Goal: Task Accomplishment & Management: Manage account settings

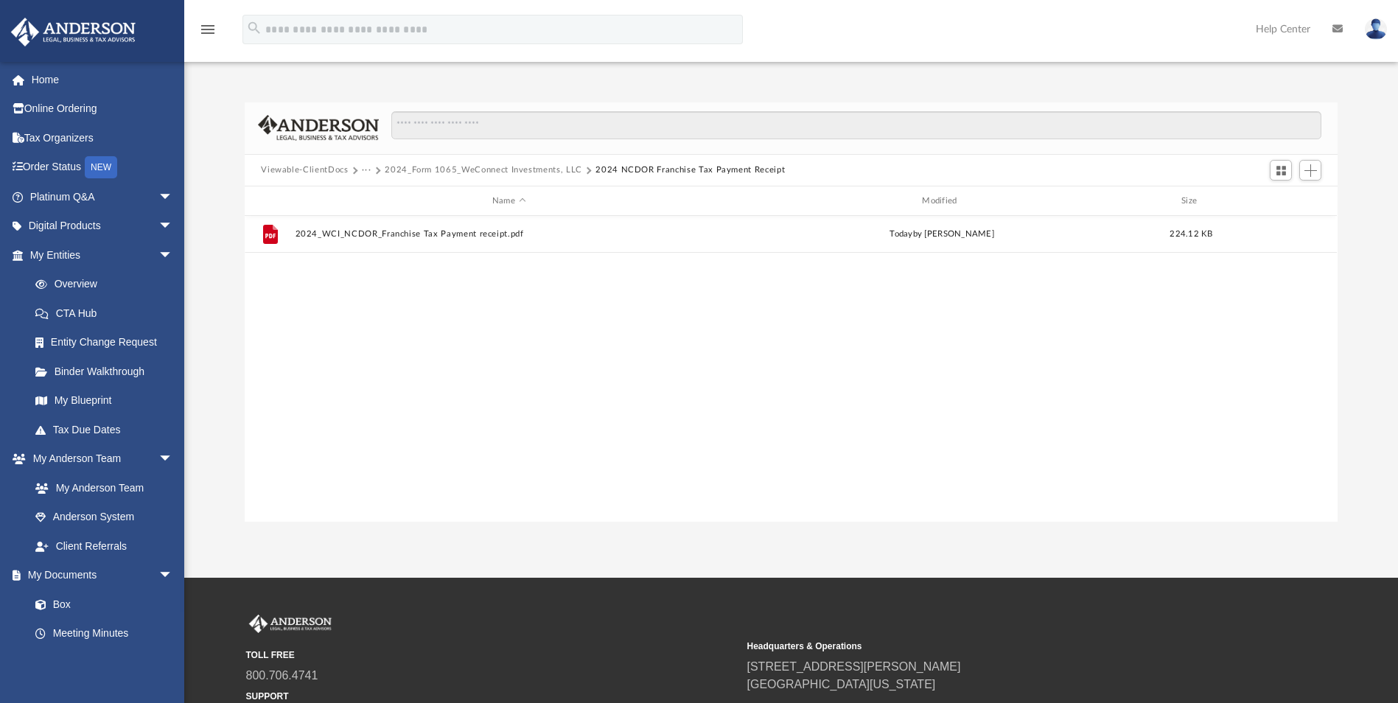
scroll to position [324, 1082]
click at [62, 604] on link "Box" at bounding box center [108, 604] width 175 height 29
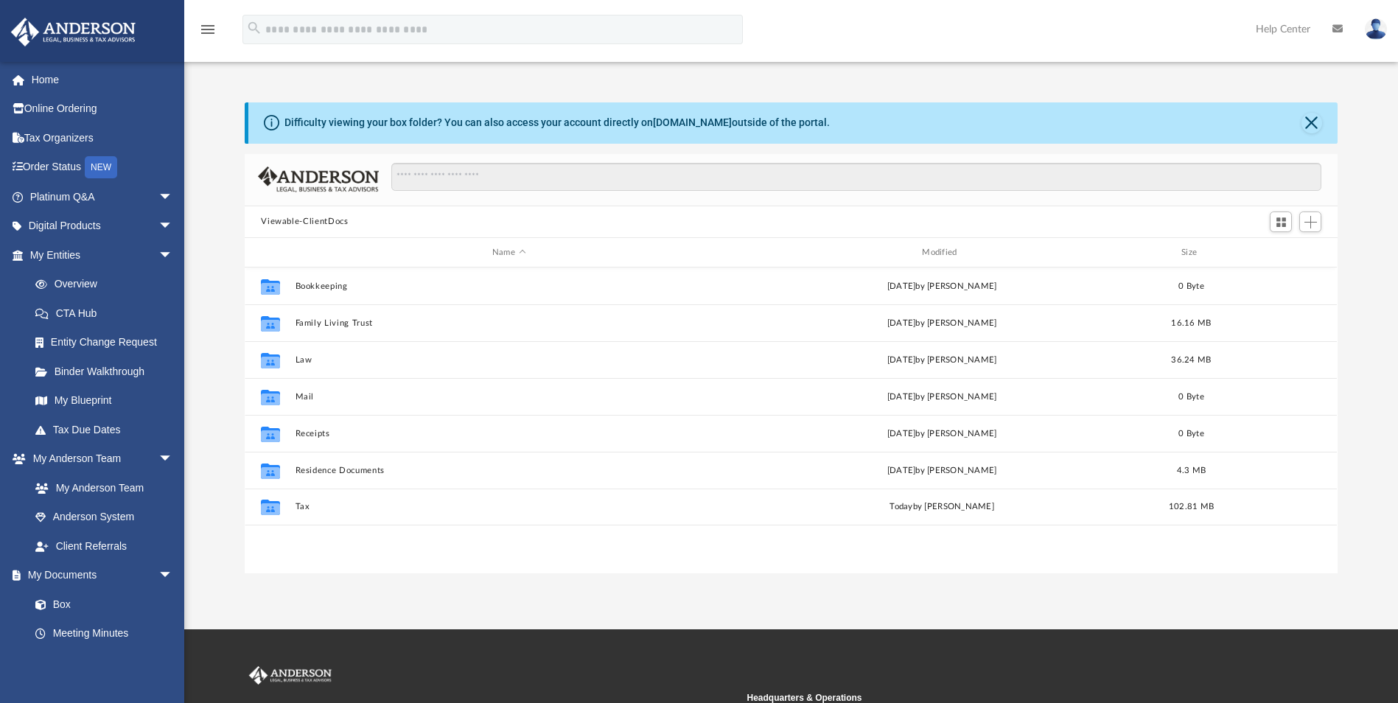
scroll to position [324, 1082]
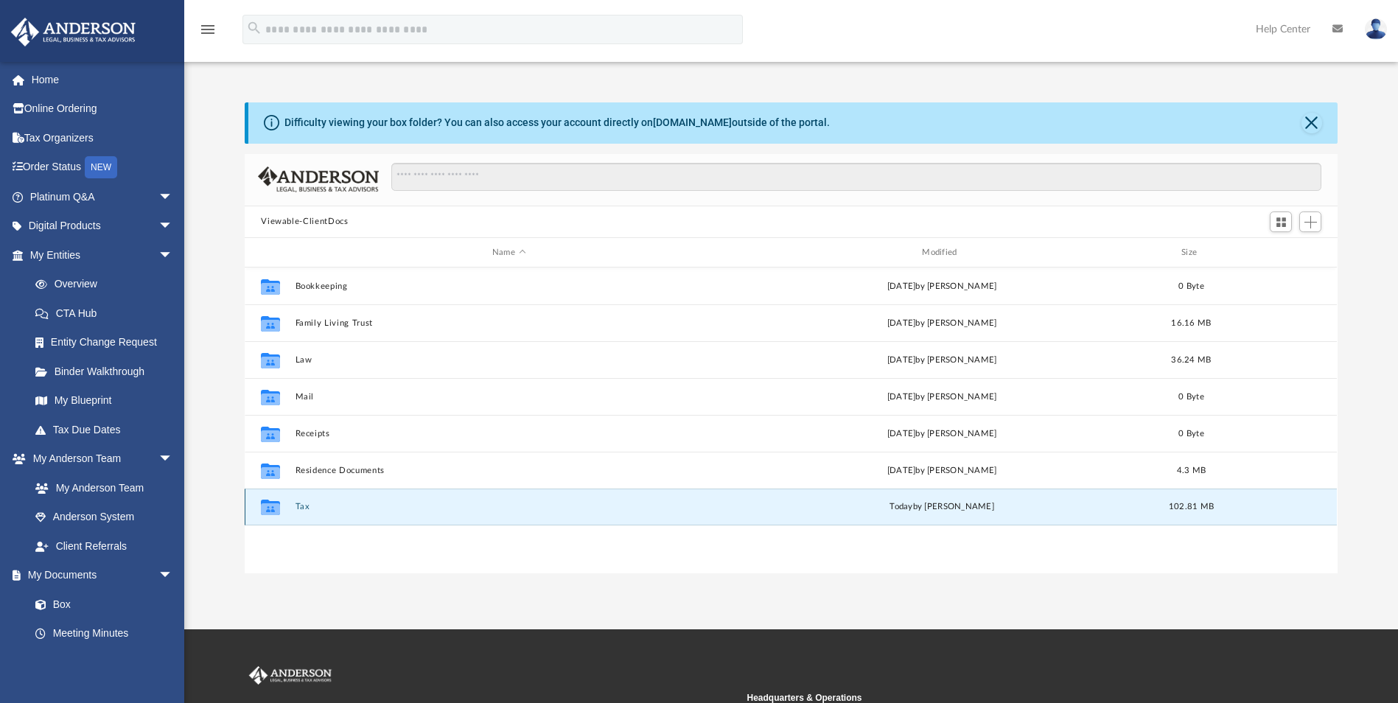
click at [304, 508] on button "Tax" at bounding box center [509, 508] width 427 height 10
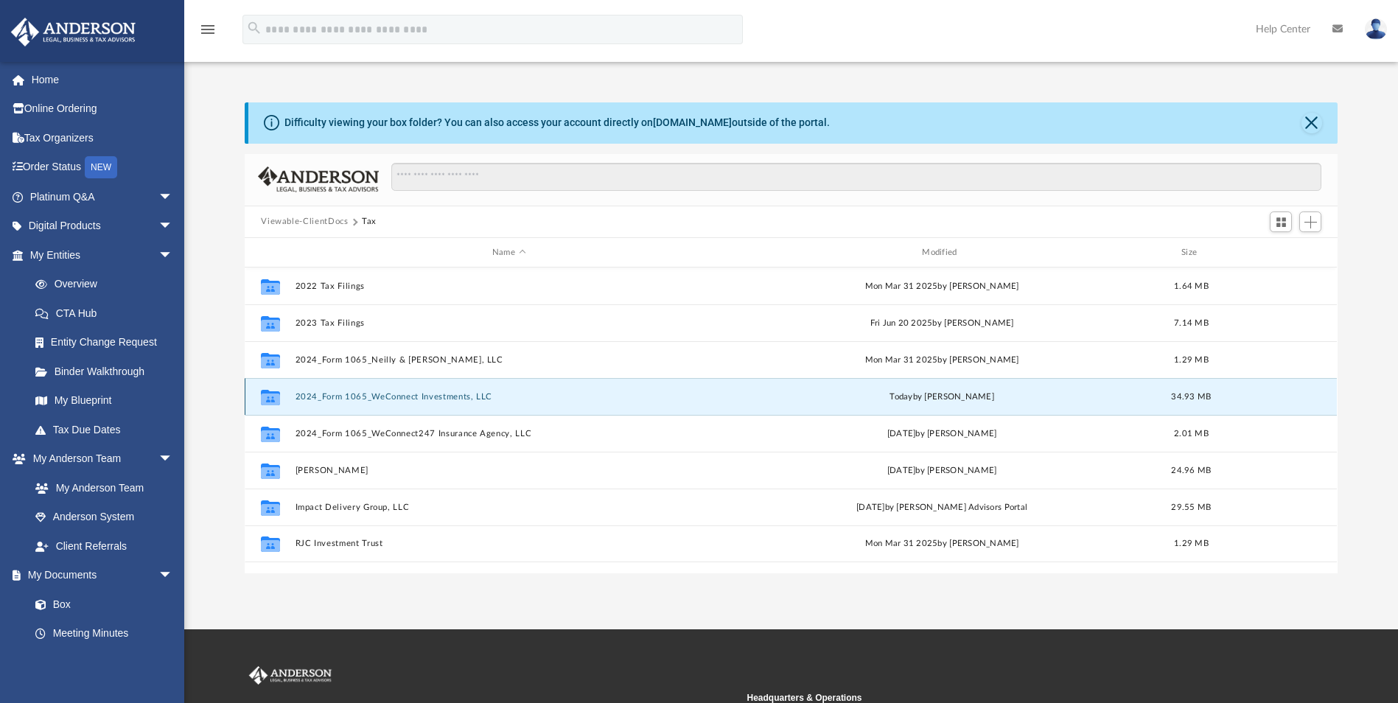
click at [398, 394] on button "2024_Form 1065_WeConnect Investments, LLC" at bounding box center [509, 397] width 427 height 10
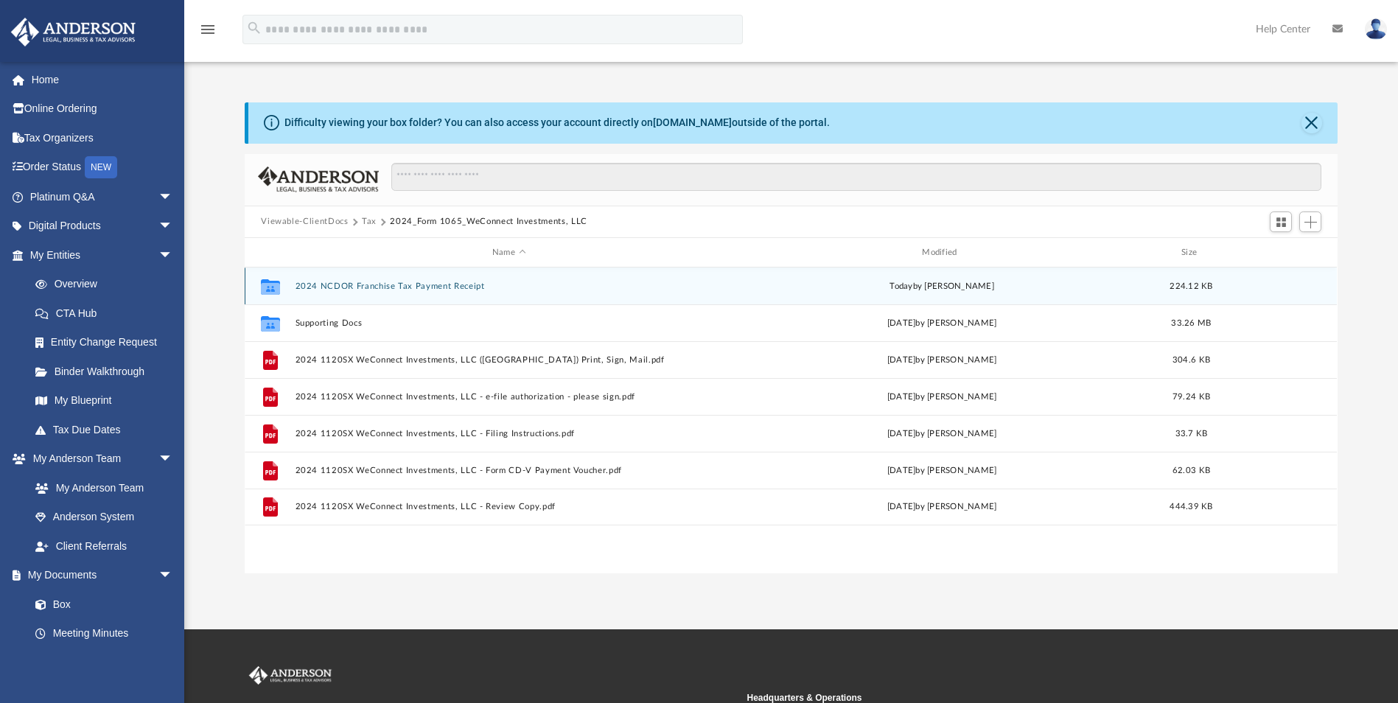
click at [369, 287] on button "2024 NCDOR Franchise Tax Payment Receipt" at bounding box center [509, 287] width 427 height 10
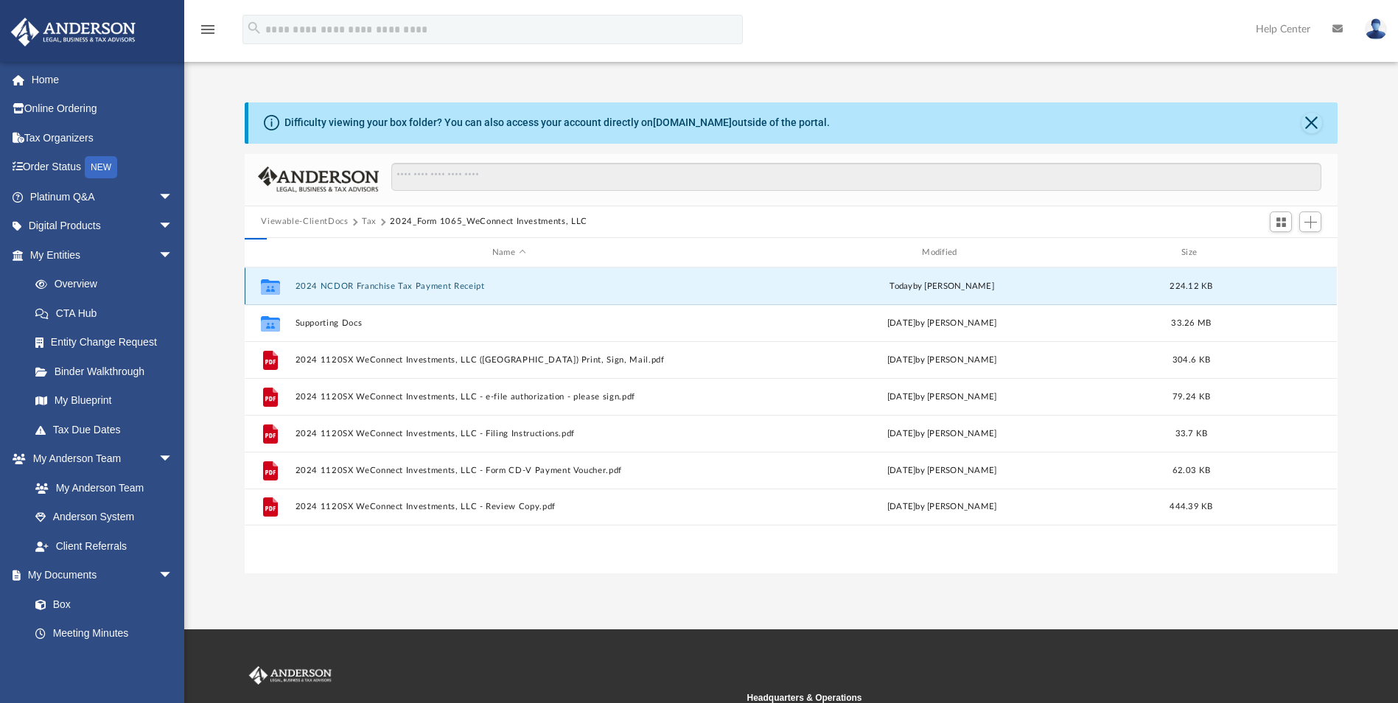
click at [369, 287] on button "2024 NCDOR Franchise Tax Payment Receipt" at bounding box center [509, 287] width 427 height 10
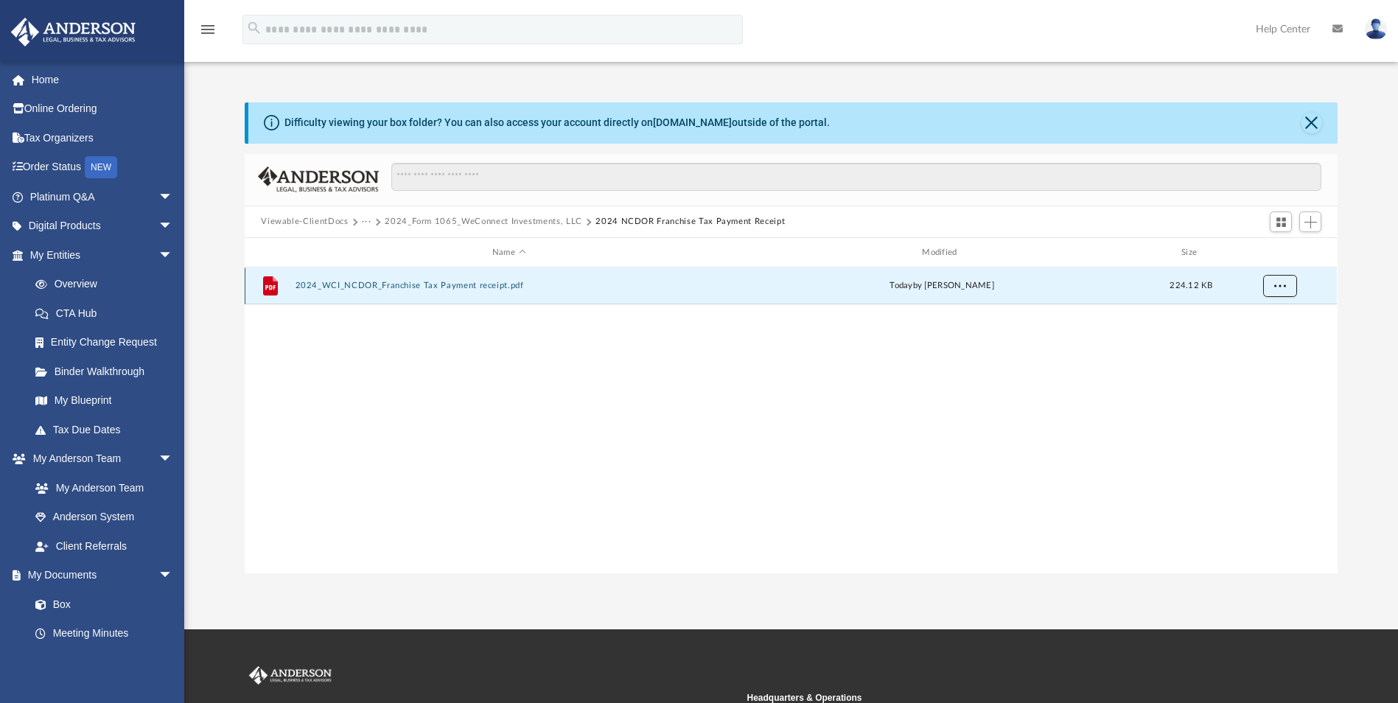
click at [1284, 285] on span "More options" at bounding box center [1281, 286] width 12 height 8
drag, startPoint x: 1165, startPoint y: 411, endPoint x: 1193, endPoint y: 354, distance: 63.0
click at [1165, 410] on div "File 2024_WCI_NCDOR_Franchise Tax Payment receipt.pdf [DATE] by [PERSON_NAME] 2…" at bounding box center [791, 420] width 1092 height 305
click at [1313, 226] on span "Add" at bounding box center [1311, 222] width 13 height 13
click at [1292, 254] on li "Upload" at bounding box center [1289, 251] width 47 height 15
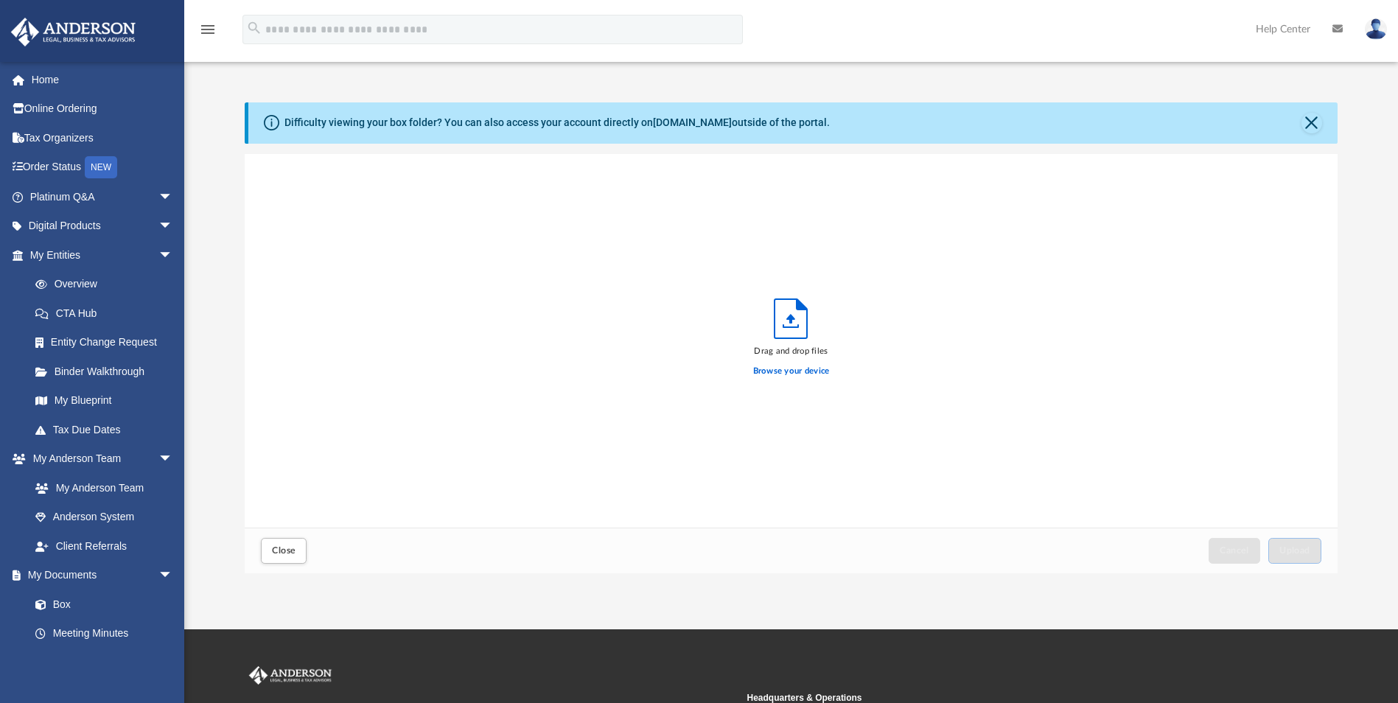
scroll to position [363, 1082]
click at [780, 373] on label "Browse your device" at bounding box center [791, 371] width 77 height 13
click at [0, 0] on input "Browse your device" at bounding box center [0, 0] width 0 height 0
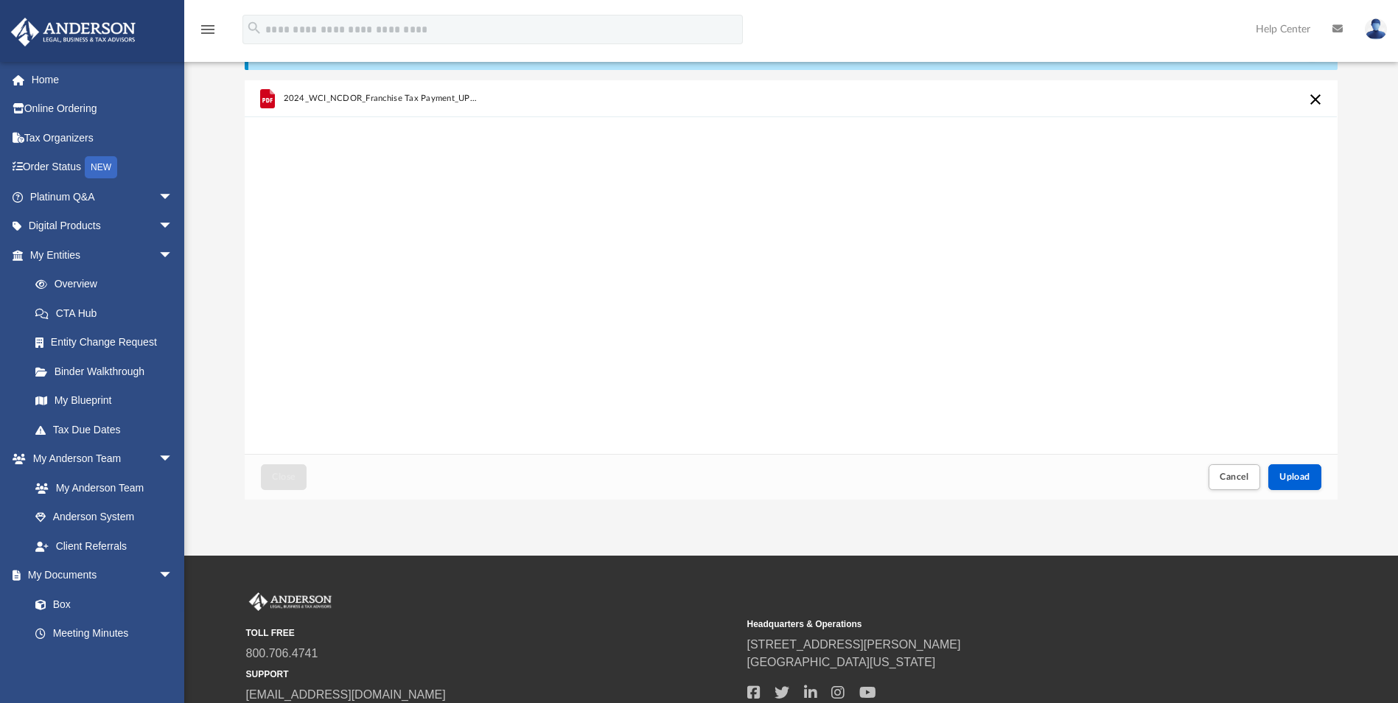
scroll to position [0, 0]
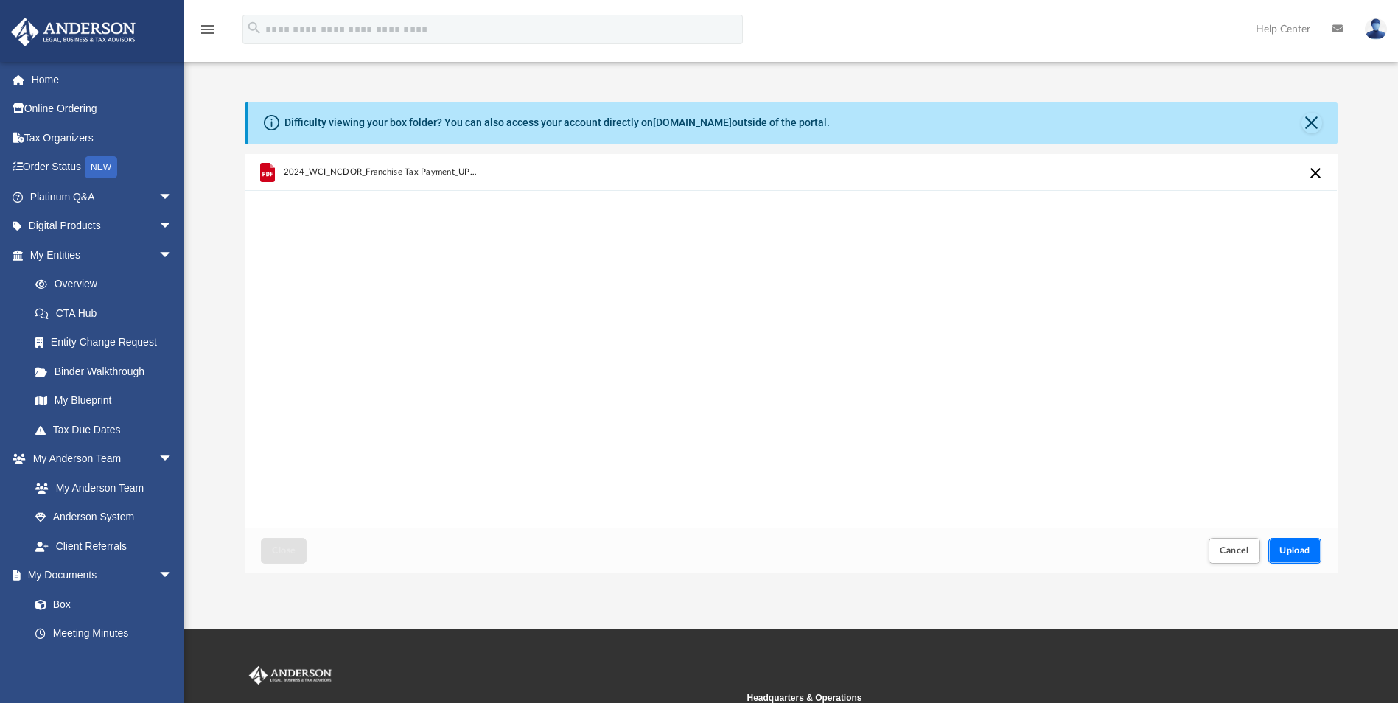
click at [1294, 557] on button "Upload" at bounding box center [1295, 551] width 53 height 26
click at [298, 549] on button "Close" at bounding box center [284, 551] width 46 height 26
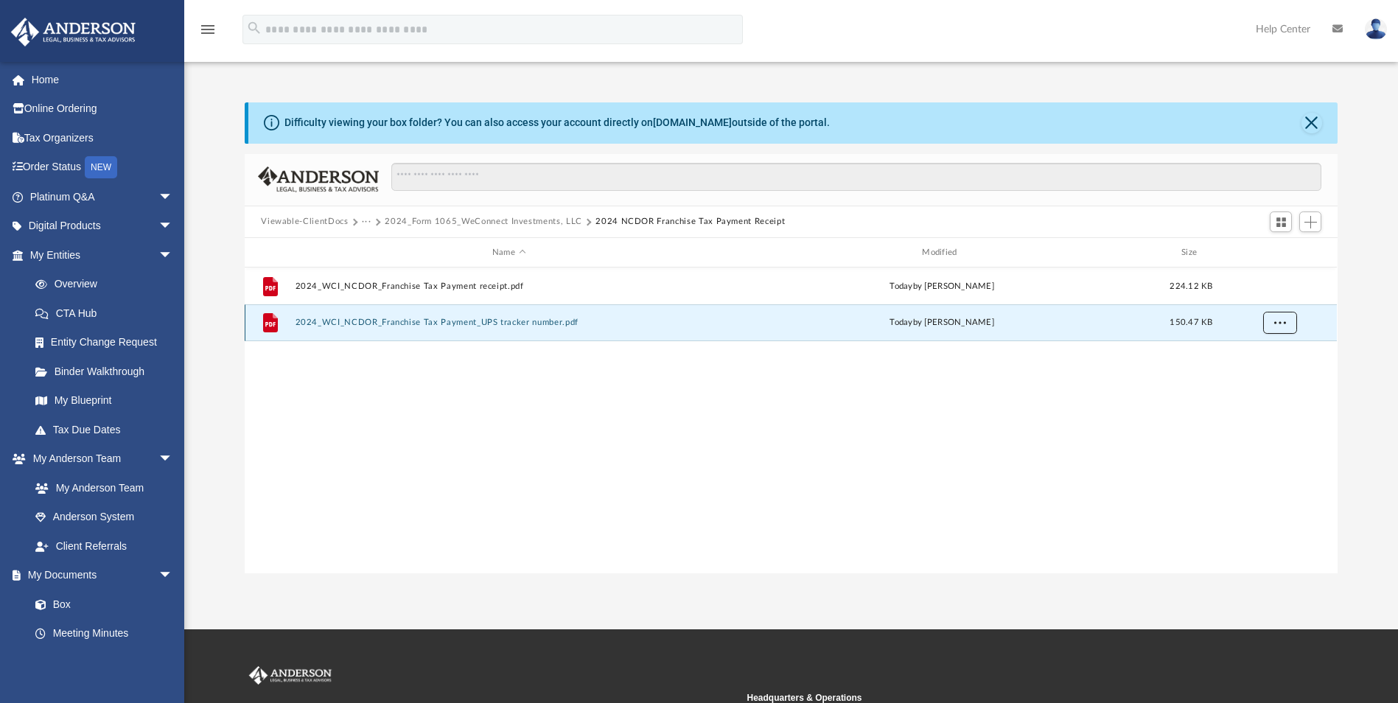
click at [1284, 326] on span "More options" at bounding box center [1281, 322] width 12 height 8
click at [1008, 404] on div "File 2024_WCI_NCDOR_Franchise Tax Payment receipt.pdf [DATE] by [PERSON_NAME] 2…" at bounding box center [791, 420] width 1092 height 305
